Goal: Find specific page/section: Find specific page/section

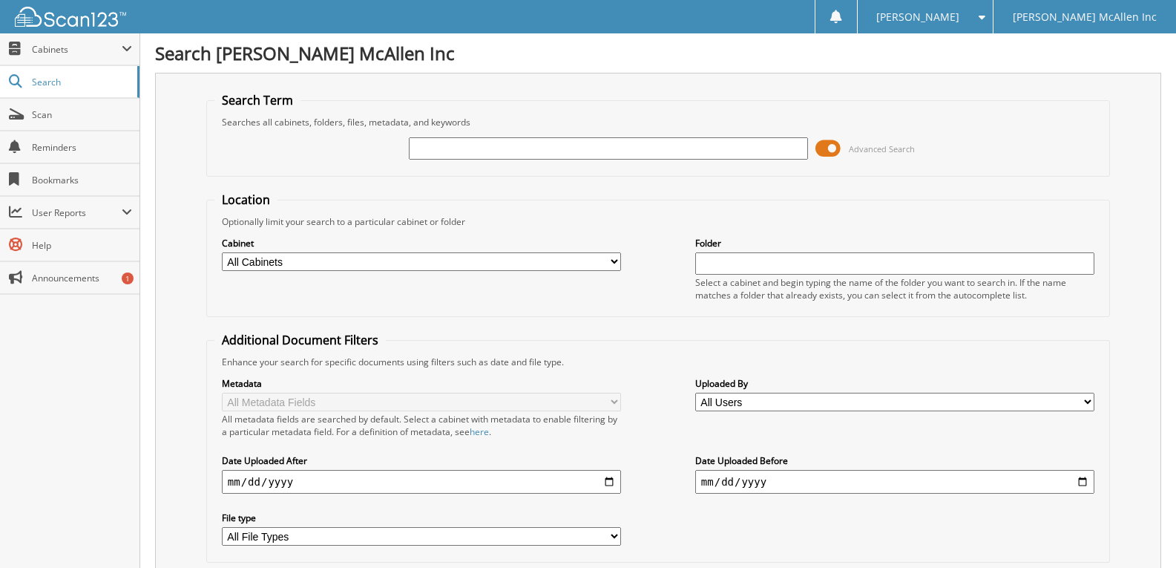
drag, startPoint x: 0, startPoint y: 0, endPoint x: 477, endPoint y: 150, distance: 500.1
click at [477, 150] on input "text" at bounding box center [608, 148] width 399 height 22
type input "771501"
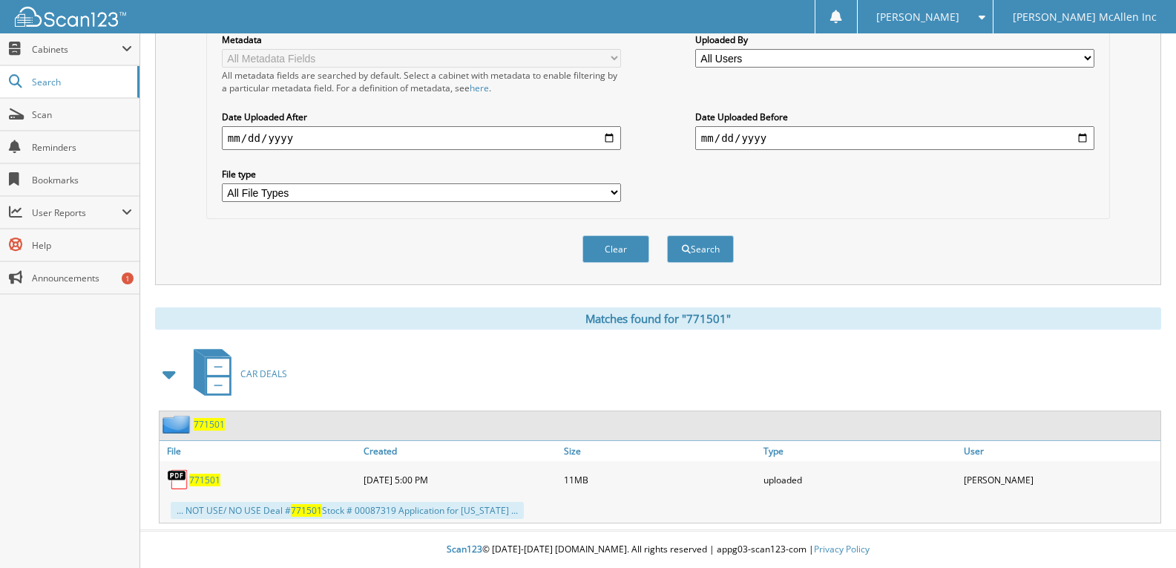
click at [204, 476] on span "771501" at bounding box center [204, 479] width 31 height 13
